Goal: Obtain resource: Obtain resource

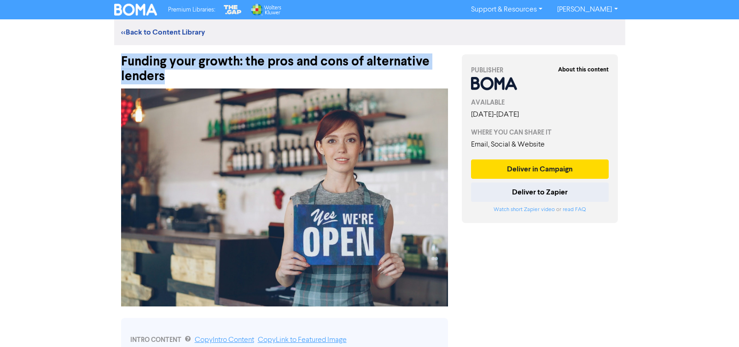
drag, startPoint x: 163, startPoint y: 77, endPoint x: 122, endPoint y: 68, distance: 42.4
click at [122, 68] on div "Funding your growth: the pros and cons of alternative lenders" at bounding box center [284, 64] width 327 height 39
copy div "Funding your growth: the pros and cons of alternative lenders"
click at [168, 74] on div "Funding your growth: the pros and cons of alternative lenders" at bounding box center [284, 64] width 327 height 39
drag, startPoint x: 164, startPoint y: 76, endPoint x: 119, endPoint y: 64, distance: 46.2
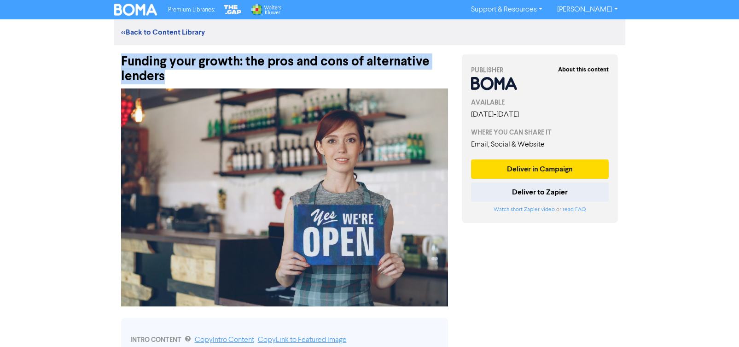
click at [119, 64] on div "Funding your growth: the pros and cons of alternative lenders" at bounding box center [284, 64] width 341 height 39
copy div "Funding your growth: the pros and cons of alternative lenders"
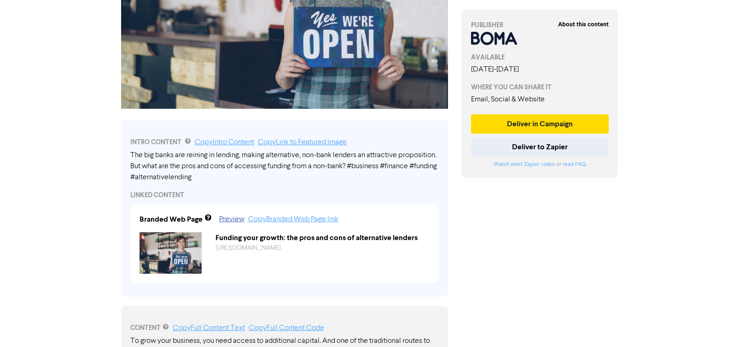
scroll to position [201, 0]
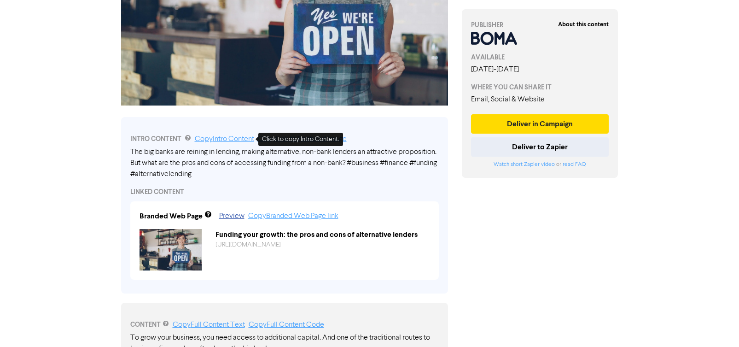
click at [232, 140] on link "Copy Intro Content" at bounding box center [224, 138] width 59 height 7
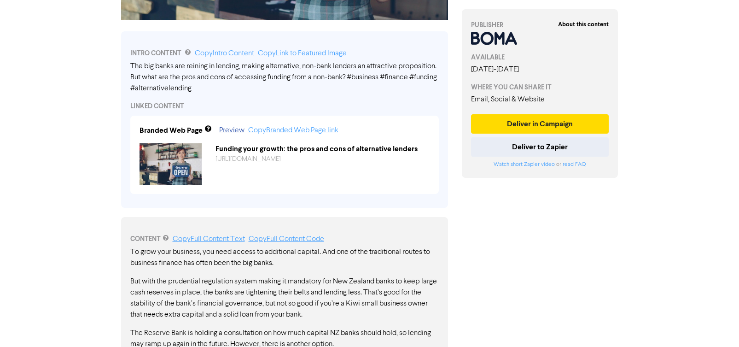
scroll to position [284, 0]
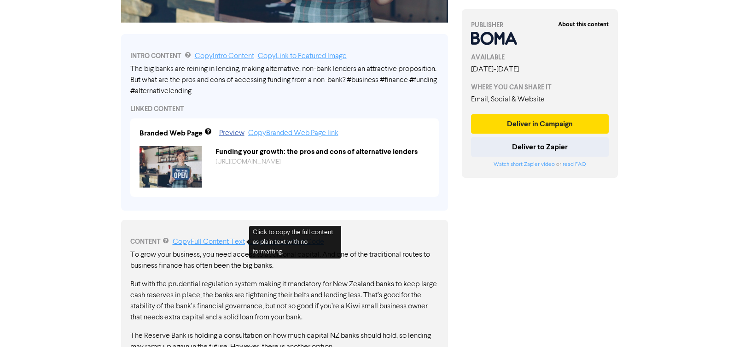
click at [231, 241] on link "Copy Full Content Text" at bounding box center [209, 241] width 72 height 7
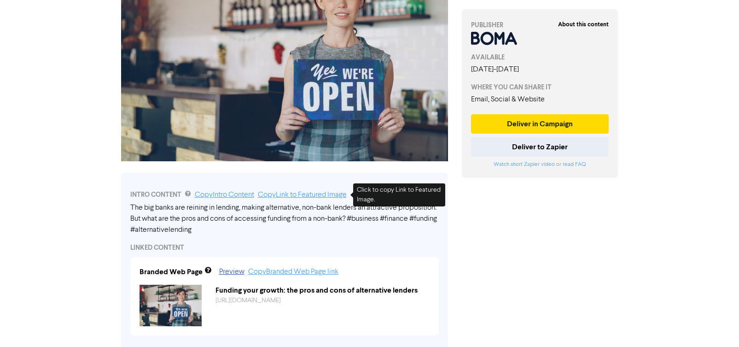
scroll to position [0, 0]
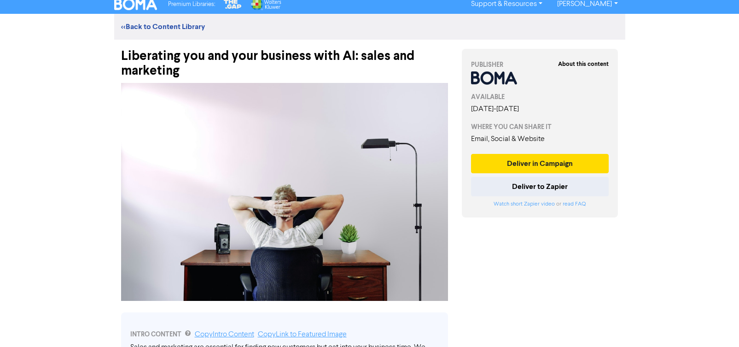
scroll to position [11, 0]
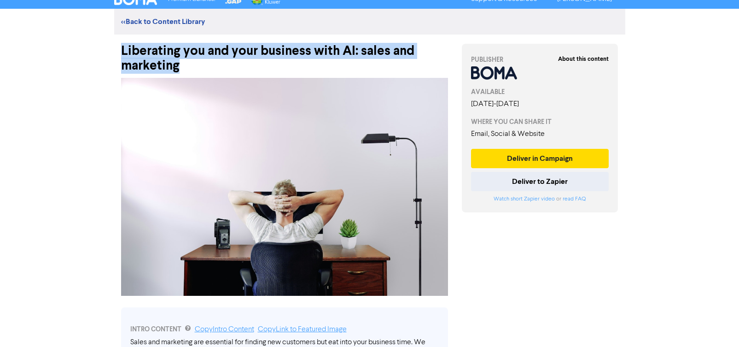
drag, startPoint x: 179, startPoint y: 68, endPoint x: 117, endPoint y: 53, distance: 63.0
click at [117, 53] on div "Liberating you and your business with AI: sales and marketing" at bounding box center [284, 54] width 341 height 39
copy div "Liberating you and your business with AI: sales and marketing"
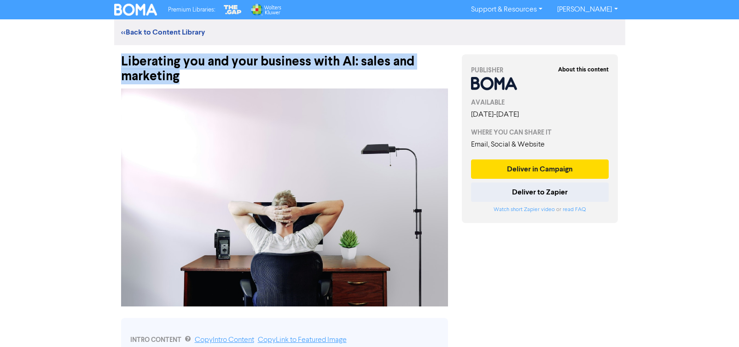
click at [162, 69] on div "Liberating you and your business with AI: sales and marketing" at bounding box center [284, 64] width 327 height 39
drag, startPoint x: 178, startPoint y: 75, endPoint x: 110, endPoint y: 65, distance: 68.4
copy div "Liberating you and your business with AI: sales and marketing"
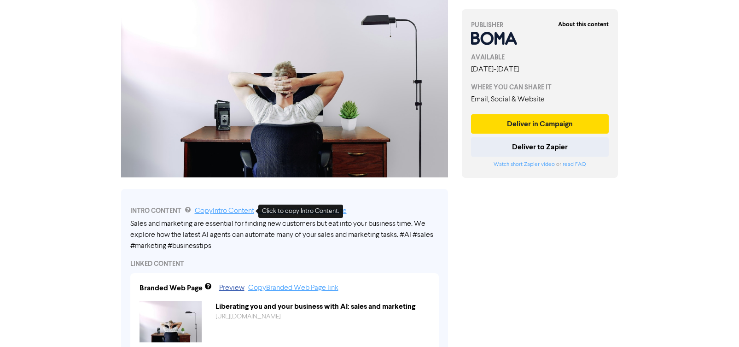
click at [241, 210] on link "Copy Intro Content" at bounding box center [224, 210] width 59 height 7
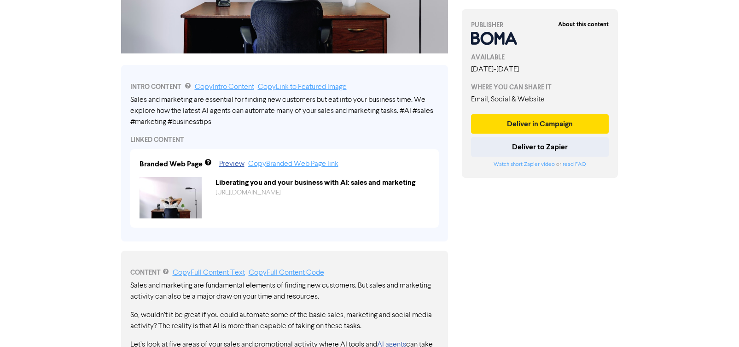
scroll to position [274, 0]
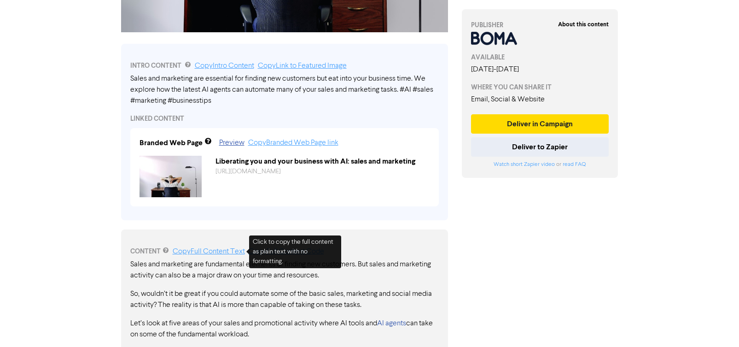
click at [200, 251] on link "Copy Full Content Text" at bounding box center [209, 251] width 72 height 7
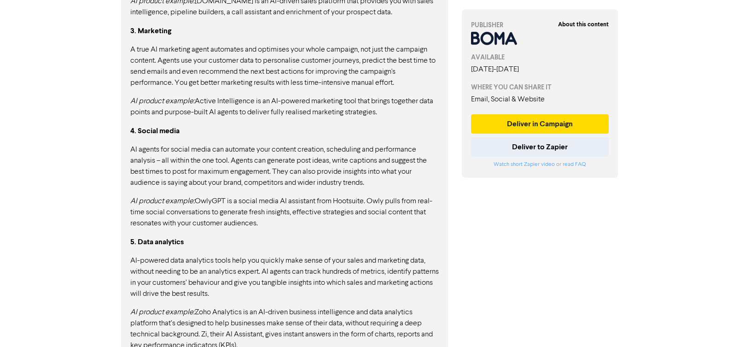
scroll to position [857, 0]
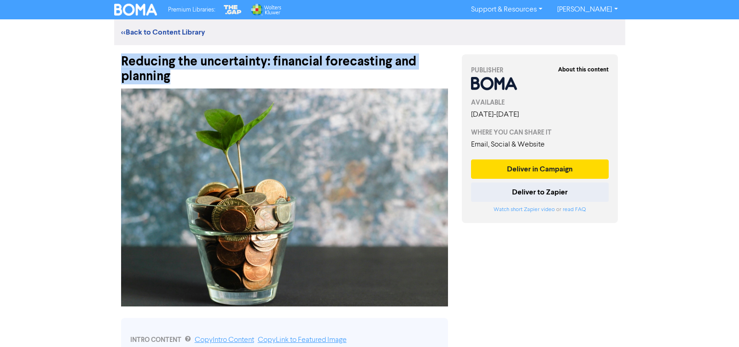
drag, startPoint x: 122, startPoint y: 60, endPoint x: 173, endPoint y: 77, distance: 53.9
click at [173, 77] on div "Reducing the uncertainty: financial forecasting and planning" at bounding box center [284, 64] width 327 height 39
copy div "Reducing the uncertainty: financial forecasting and planning"
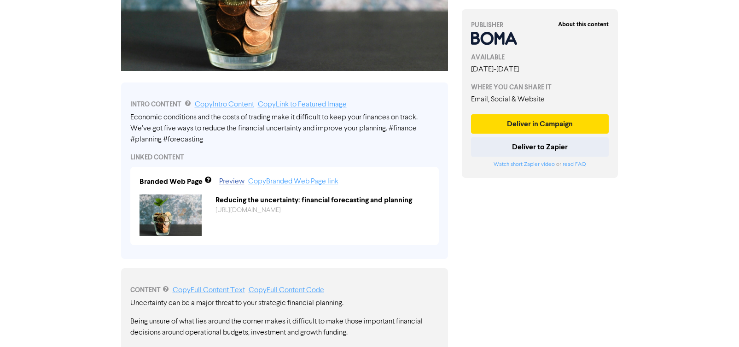
scroll to position [283, 0]
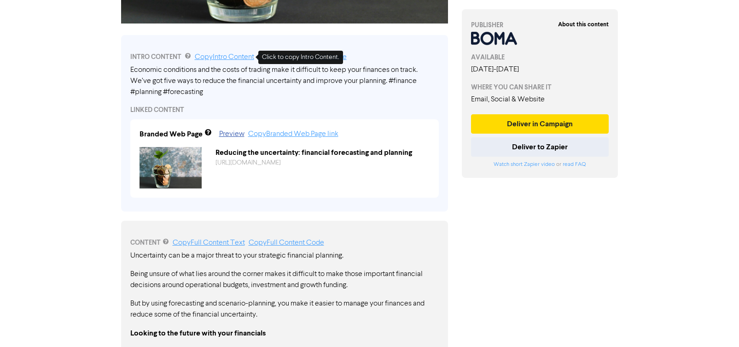
click at [216, 58] on link "Copy Intro Content" at bounding box center [224, 56] width 59 height 7
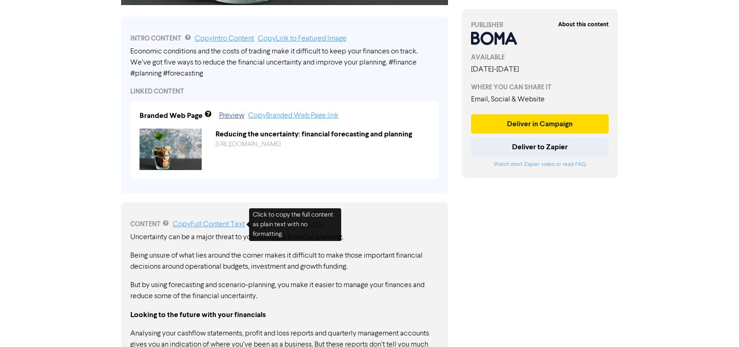
click at [234, 223] on link "Copy Full Content Text" at bounding box center [209, 224] width 72 height 7
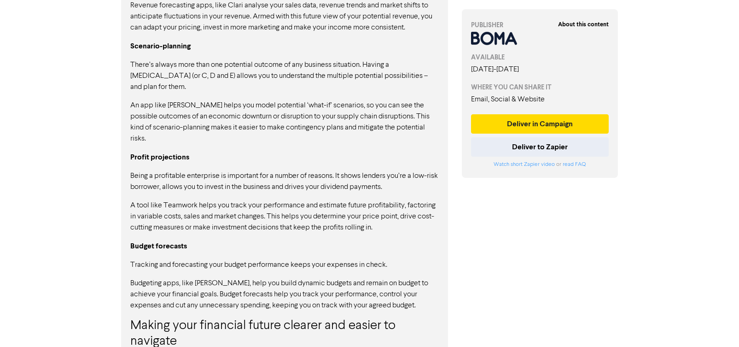
scroll to position [912, 0]
